Goal: Find contact information: Obtain details needed to contact an individual or organization

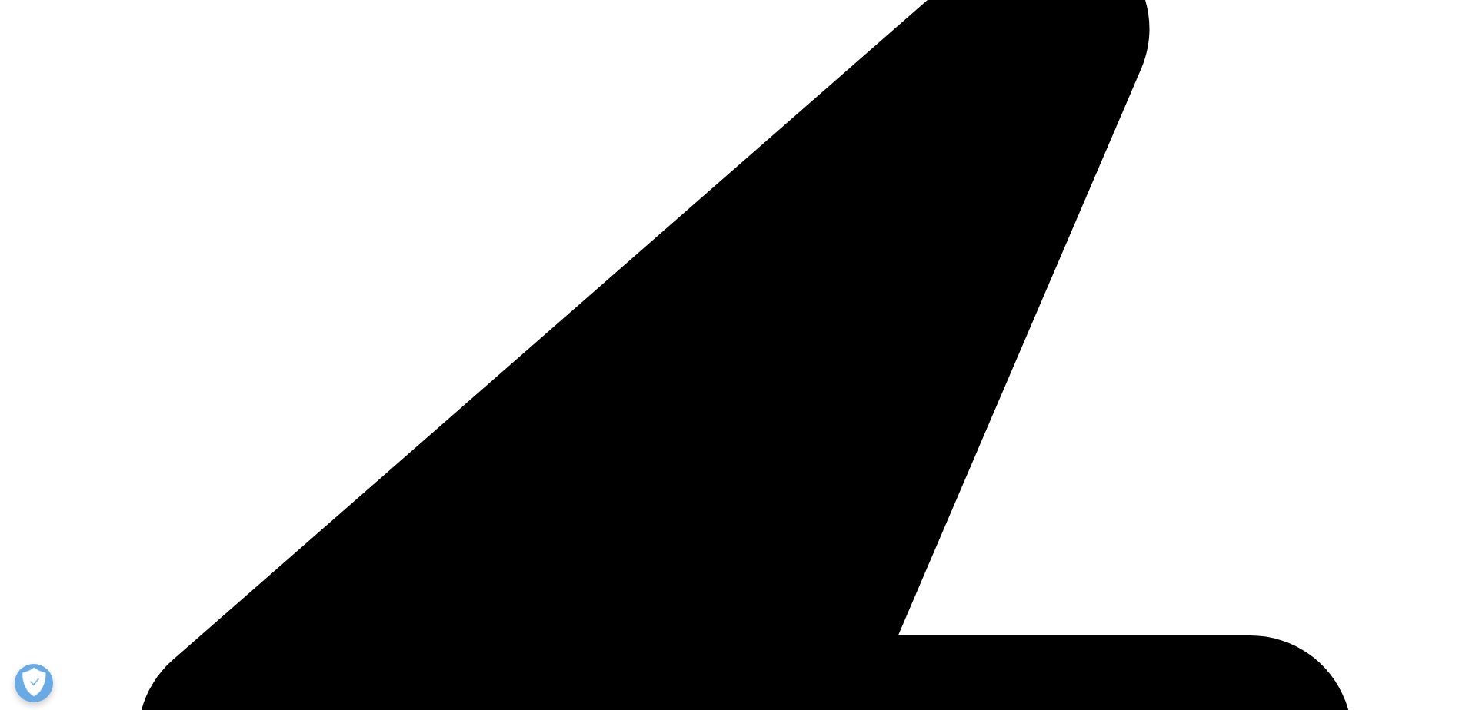
scroll to position [4850, 0]
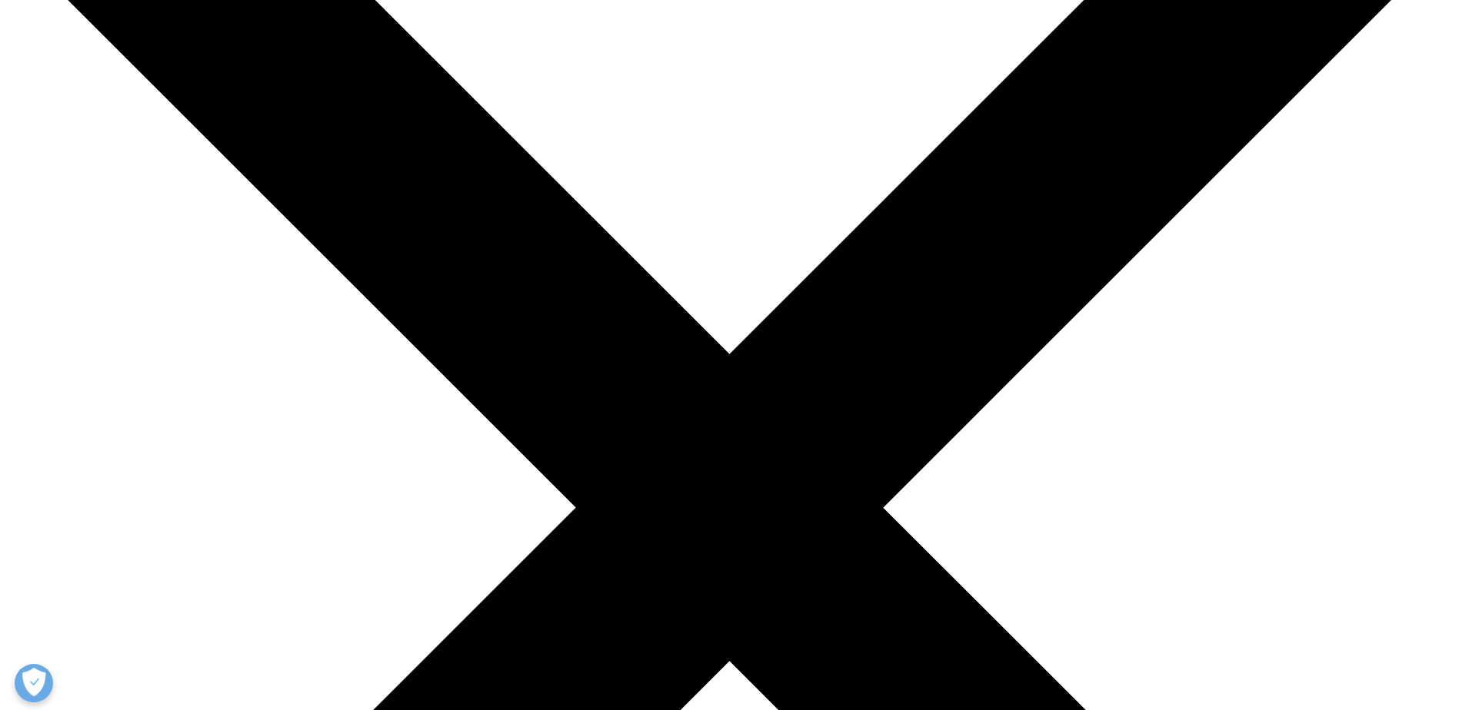
scroll to position [231, 0]
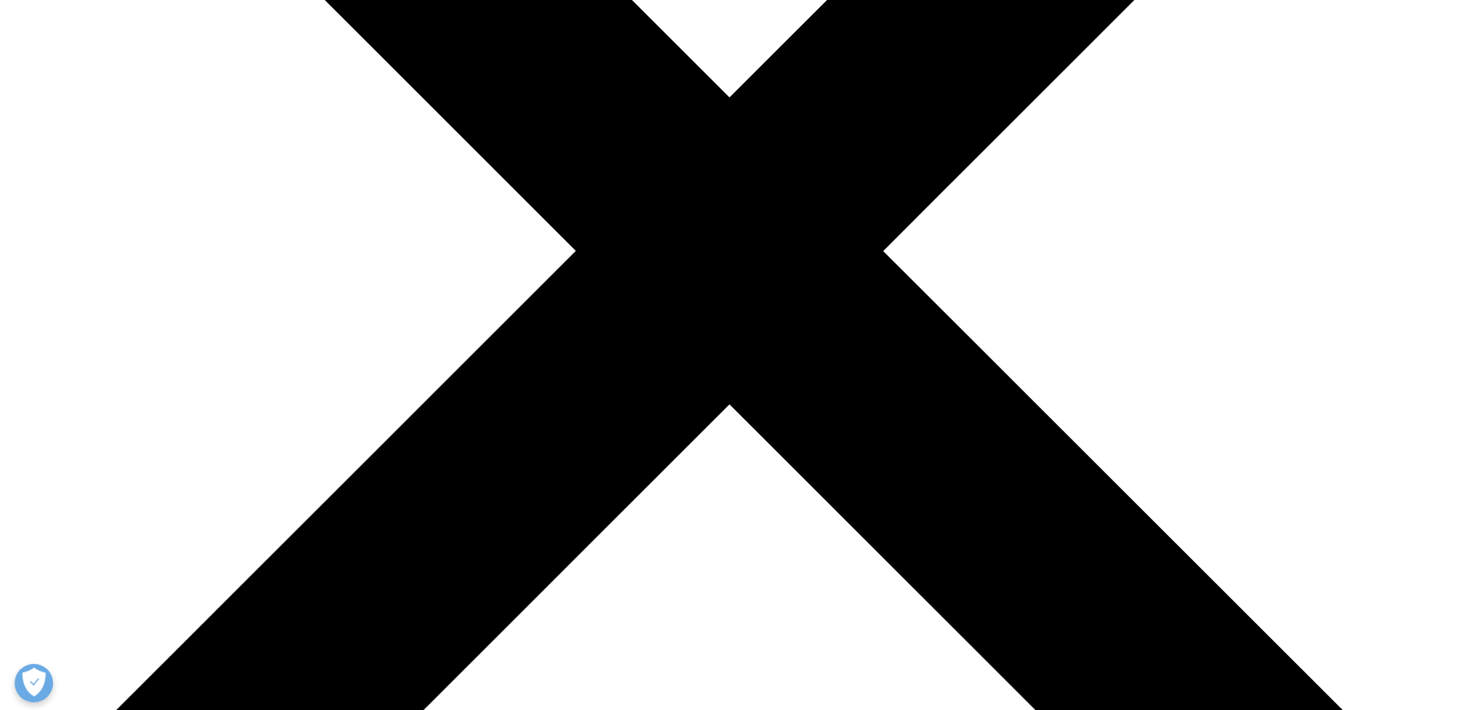
scroll to position [461, 0]
